Goal: Task Accomplishment & Management: Use online tool/utility

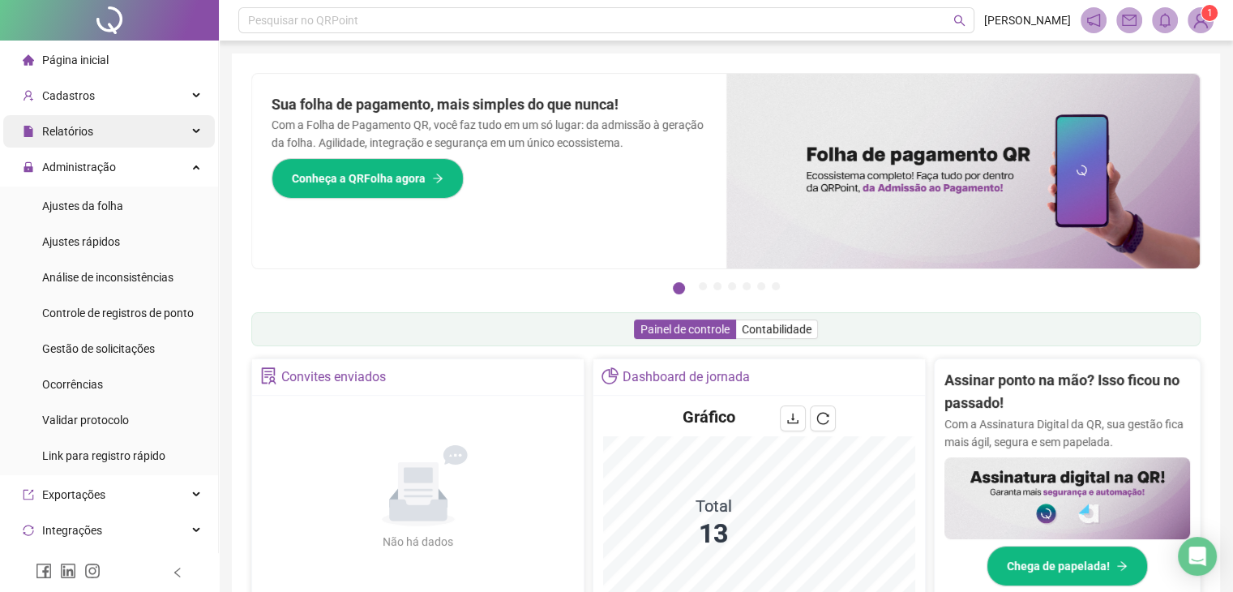
click at [109, 134] on div "Relatórios" at bounding box center [109, 131] width 212 height 32
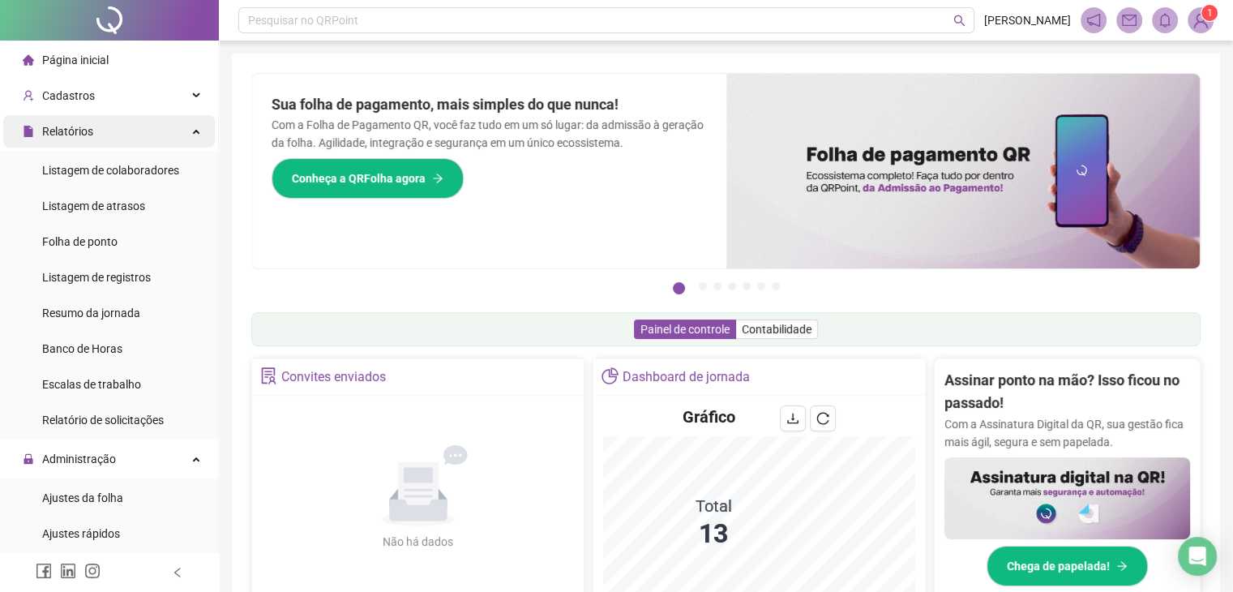
click at [109, 134] on div "Relatórios" at bounding box center [109, 131] width 212 height 32
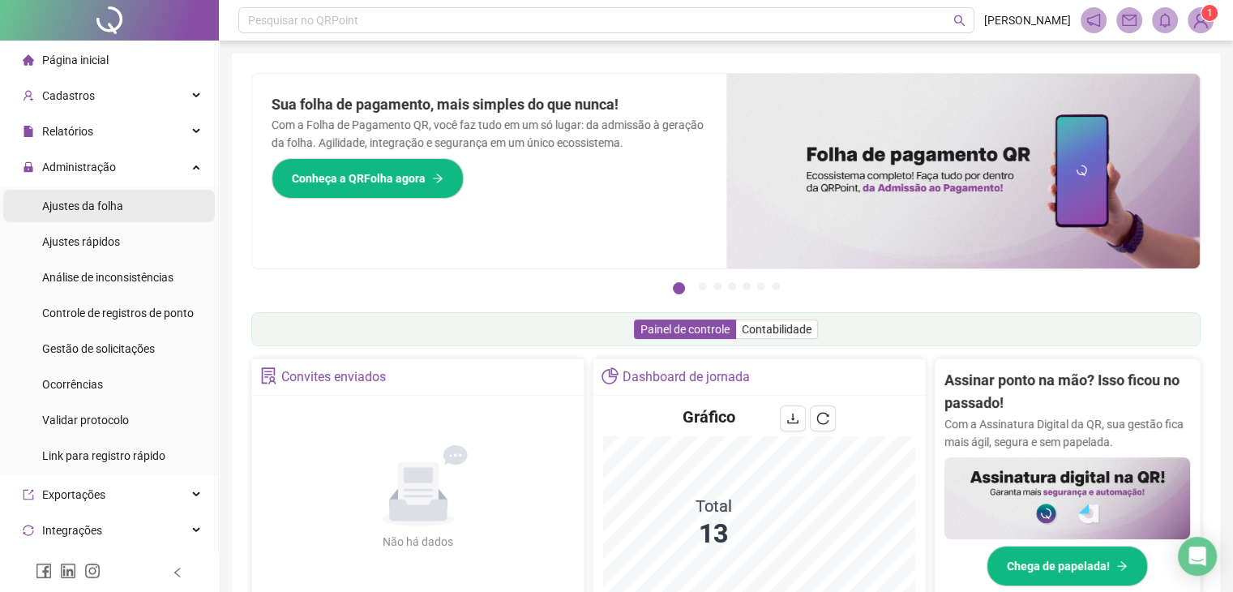
click at [89, 202] on span "Ajustes da folha" at bounding box center [82, 205] width 81 height 13
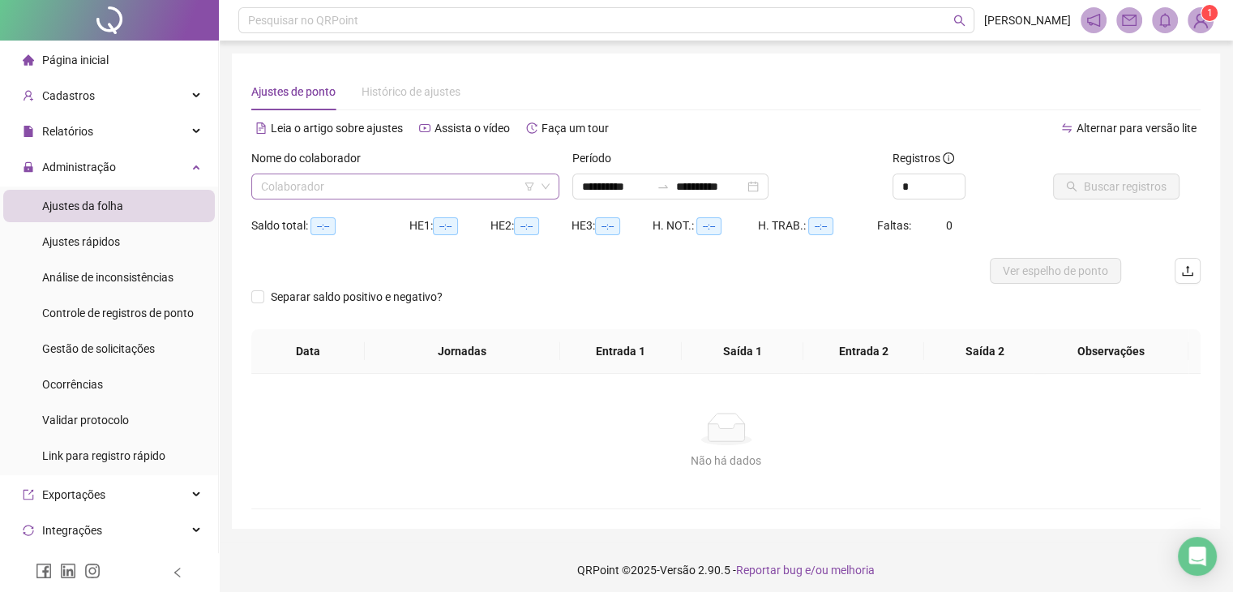
click at [354, 186] on input "search" at bounding box center [398, 186] width 274 height 24
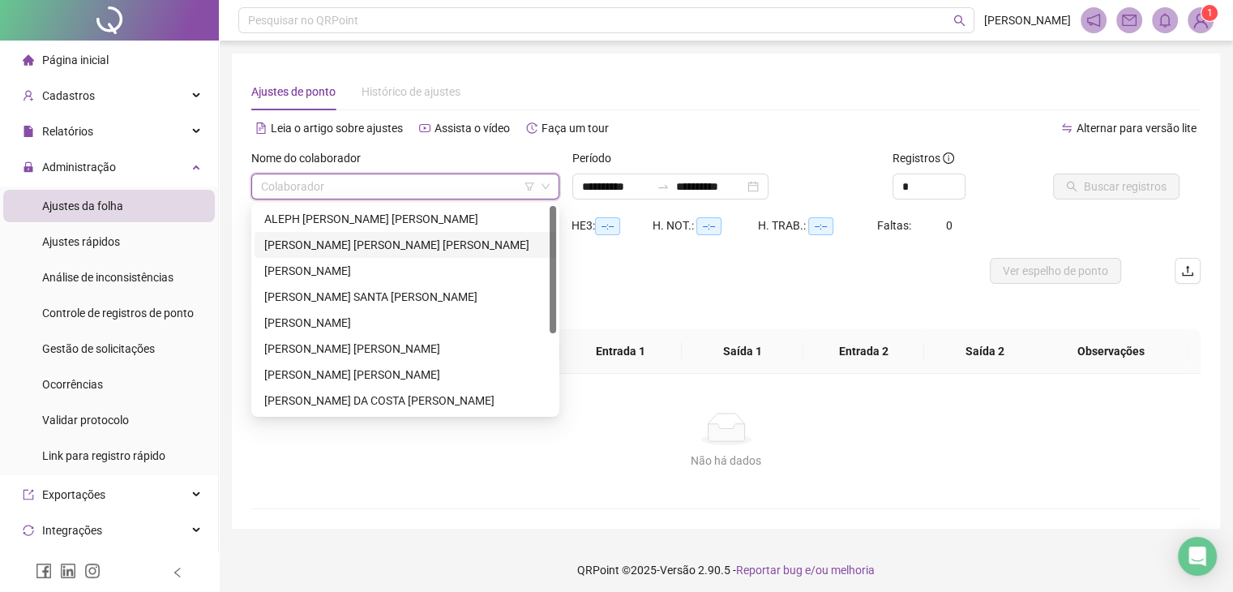
type input "**********"
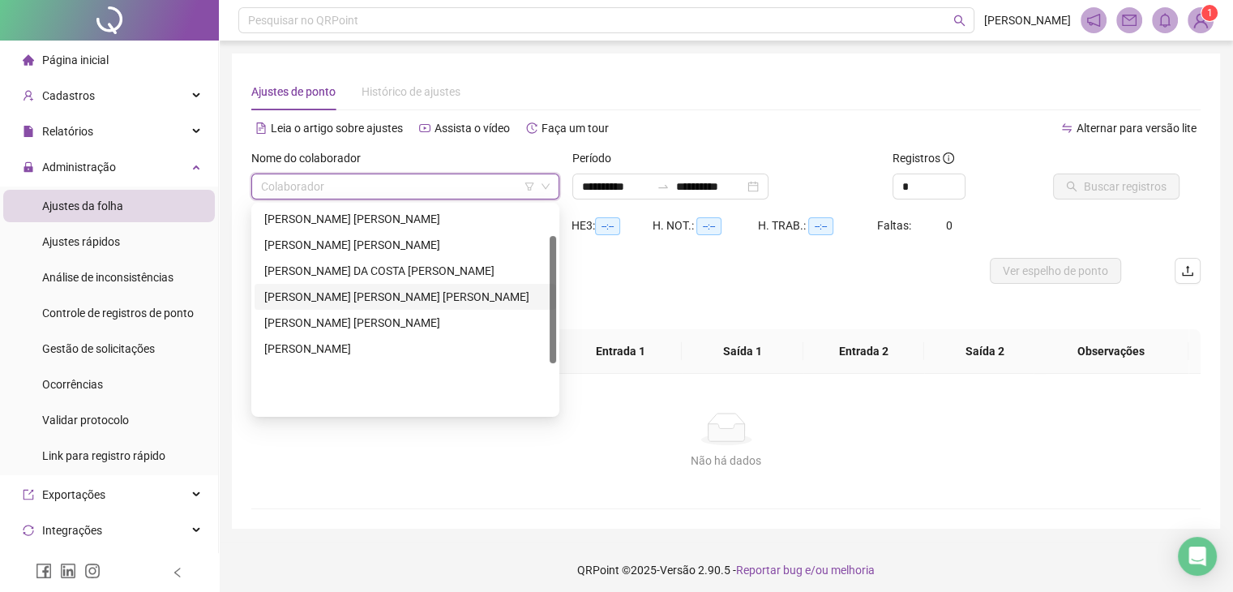
scroll to position [49, 0]
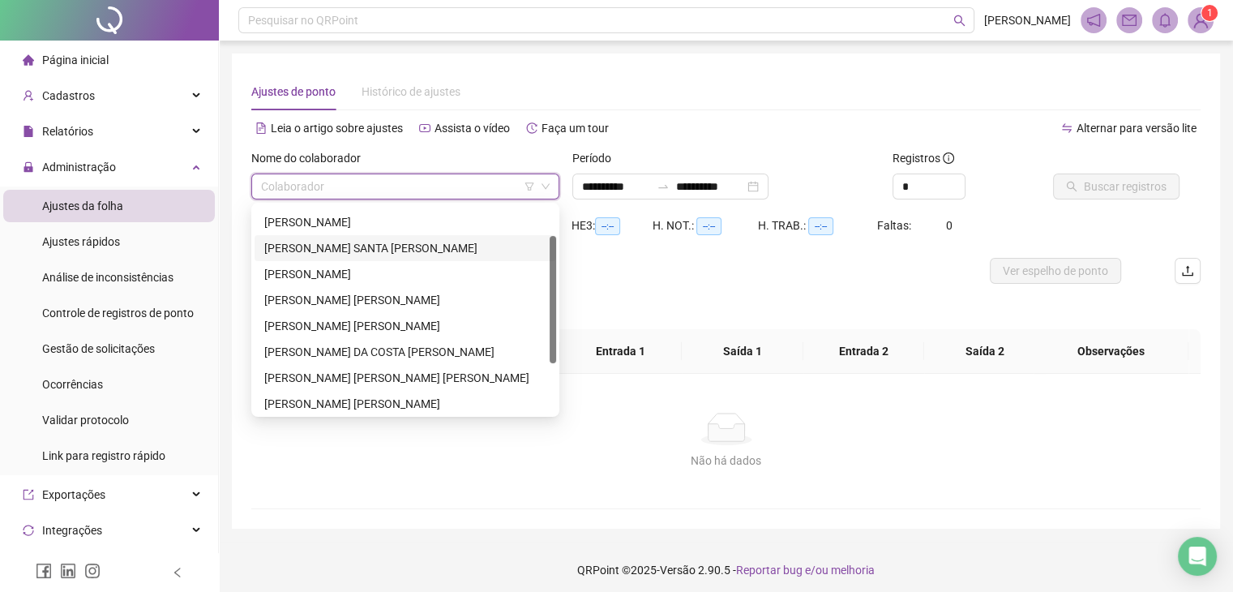
click at [354, 248] on div "[PERSON_NAME] SANTA [PERSON_NAME]" at bounding box center [405, 248] width 282 height 18
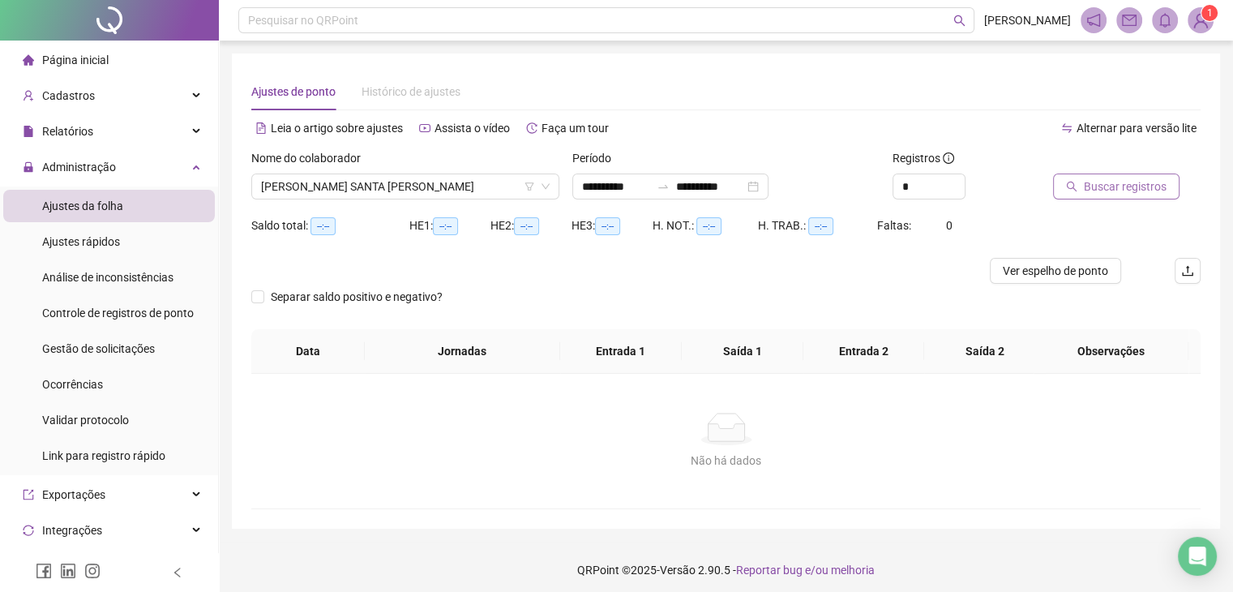
click at [1105, 179] on span "Buscar registros" at bounding box center [1125, 187] width 83 height 18
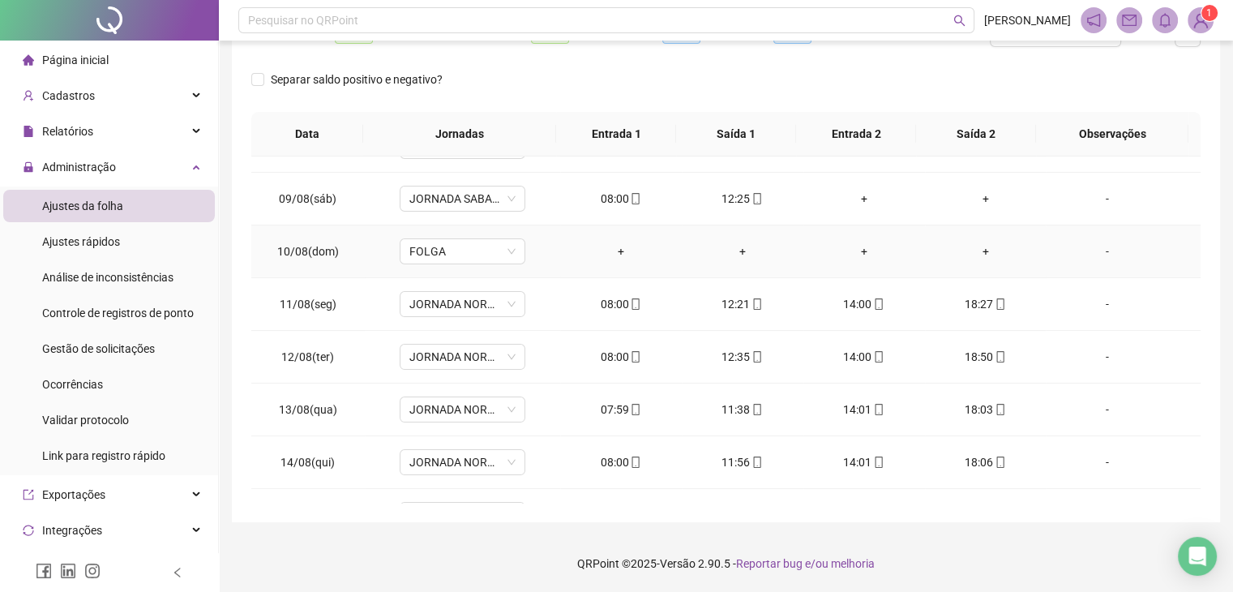
scroll to position [704, 0]
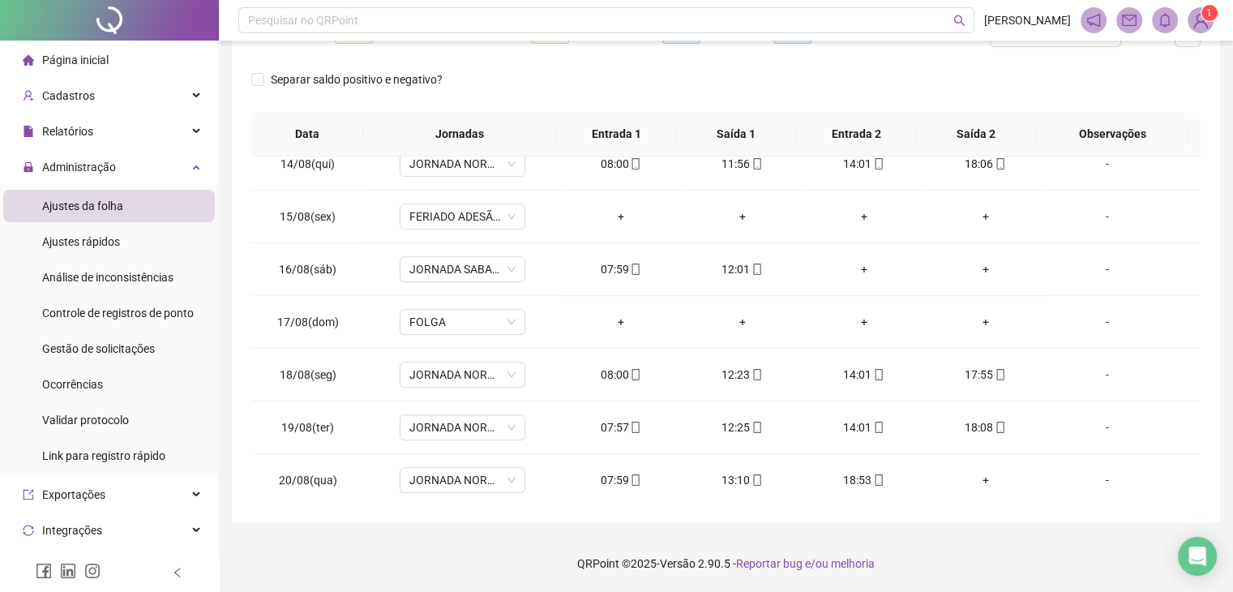
drag, startPoint x: 138, startPoint y: 46, endPoint x: 84, endPoint y: 58, distance: 55.7
click at [138, 46] on li "Página inicial" at bounding box center [109, 60] width 212 height 32
click at [84, 62] on span "Página inicial" at bounding box center [75, 60] width 66 height 13
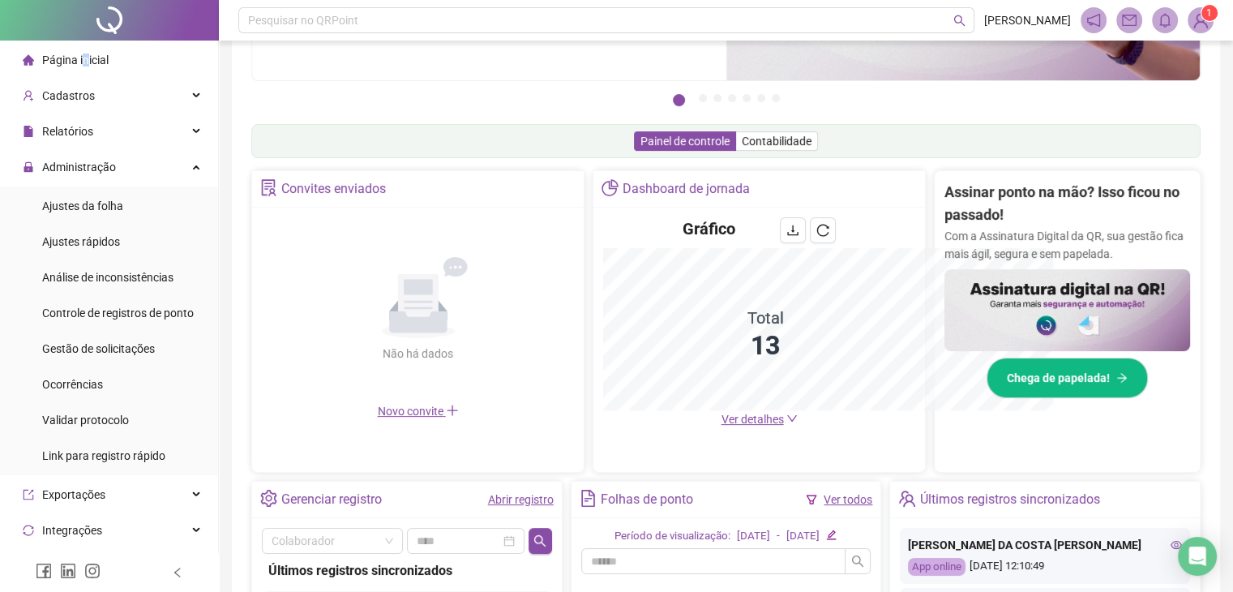
scroll to position [237, 0]
